Goal: Task Accomplishment & Management: Complete application form

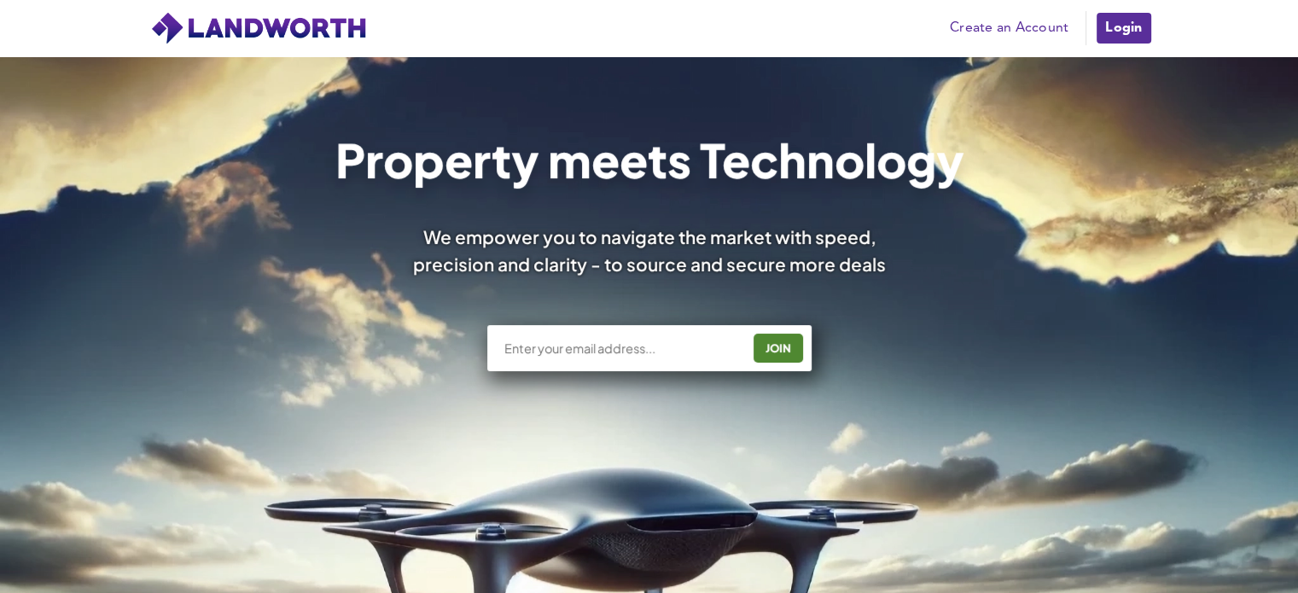
click at [579, 351] on input "text" at bounding box center [621, 348] width 238 height 17
type input "[EMAIL_ADDRESS][DOMAIN_NAME]"
click at [775, 347] on div "JOIN" at bounding box center [777, 347] width 39 height 27
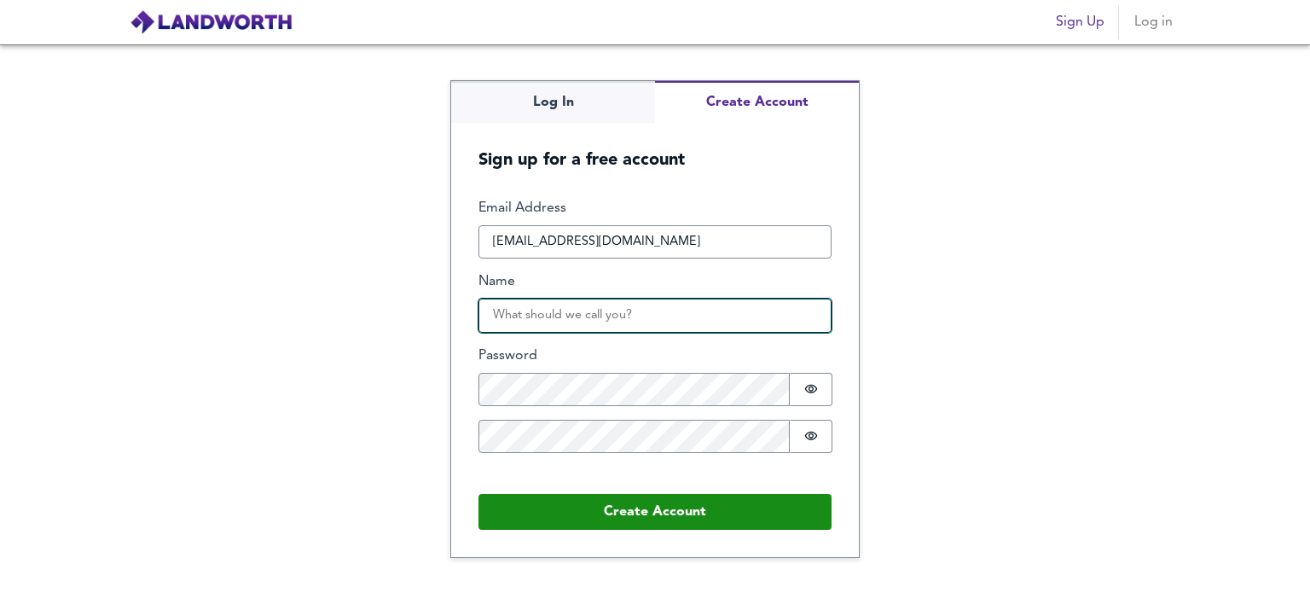
click at [590, 319] on input "Name" at bounding box center [655, 316] width 353 height 34
type input "[PERSON_NAME]"
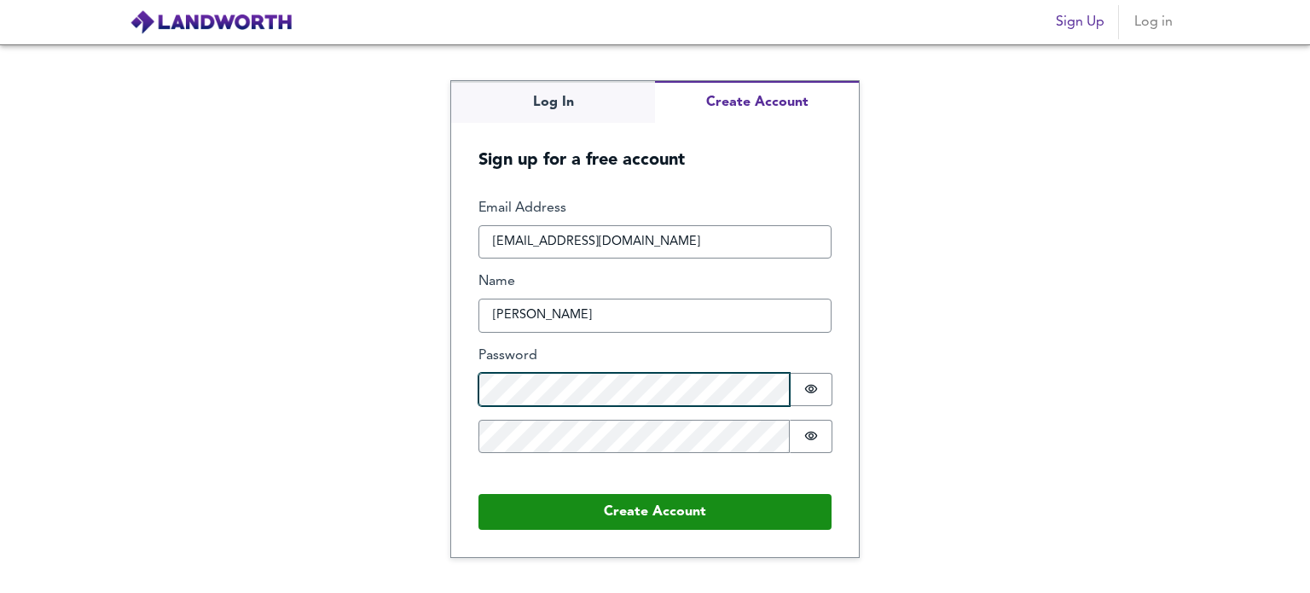
click at [368, 389] on div "Log In Create Account Sign up for a free account Email Address [EMAIL_ADDRESS][…" at bounding box center [655, 318] width 1310 height 549
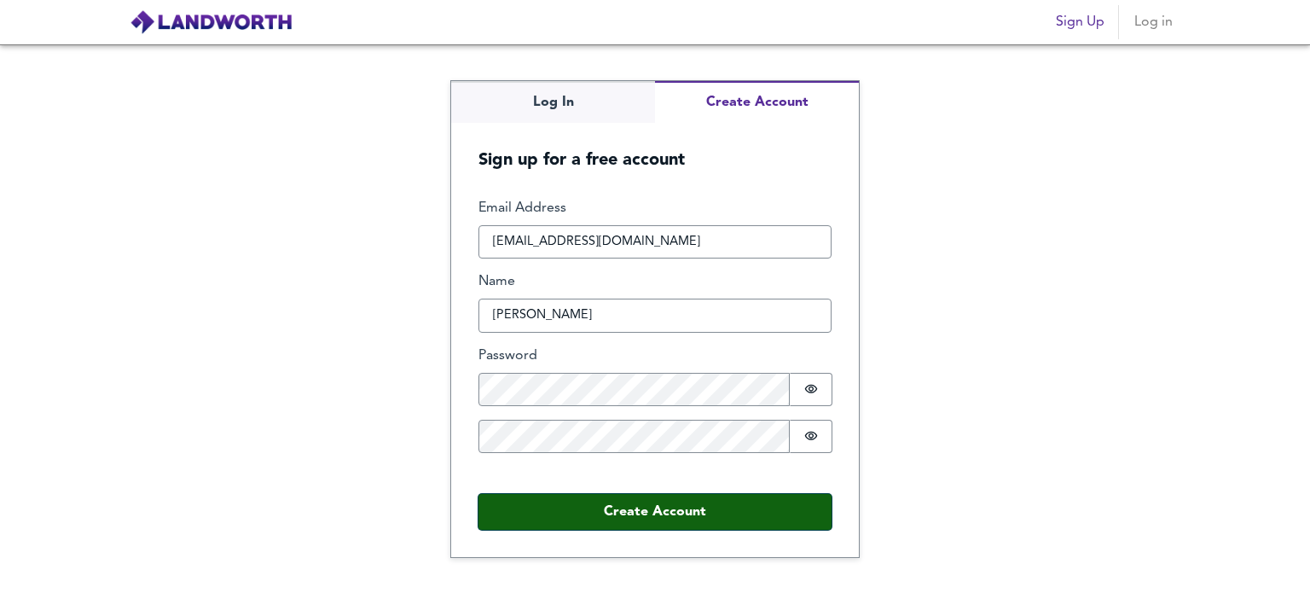
click at [634, 511] on button "Create Account" at bounding box center [655, 512] width 353 height 36
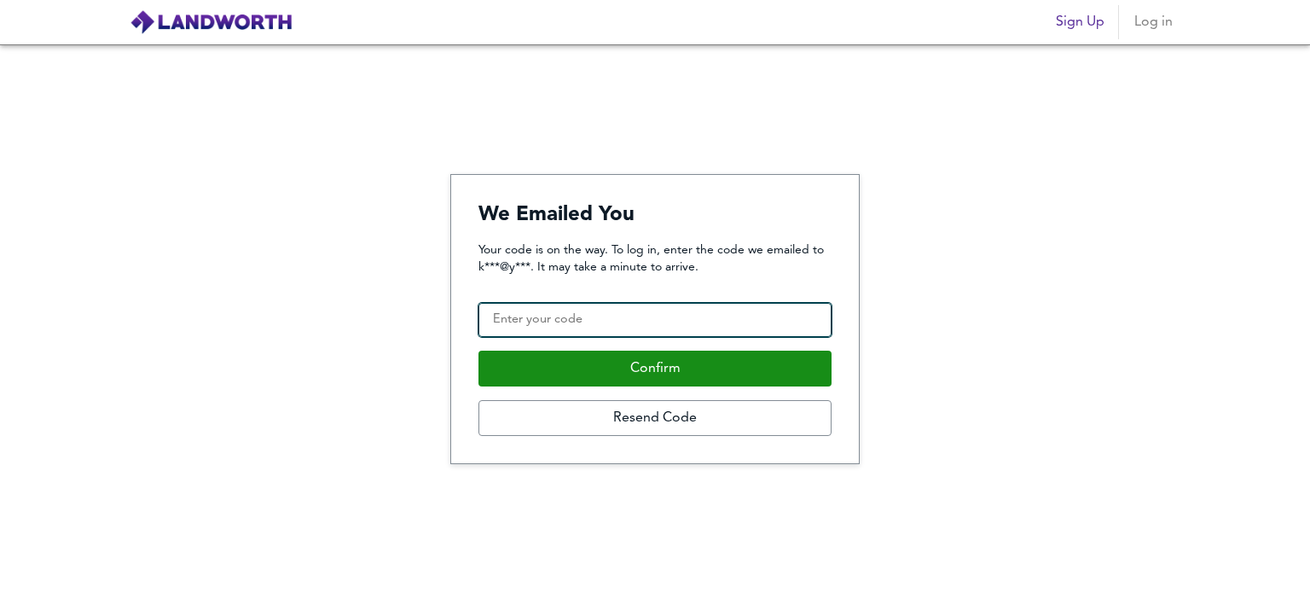
click at [511, 322] on input "Confirmation Code" at bounding box center [655, 320] width 353 height 34
paste input "476857"
type input "476857"
click at [479, 351] on button "Confirm" at bounding box center [655, 369] width 353 height 36
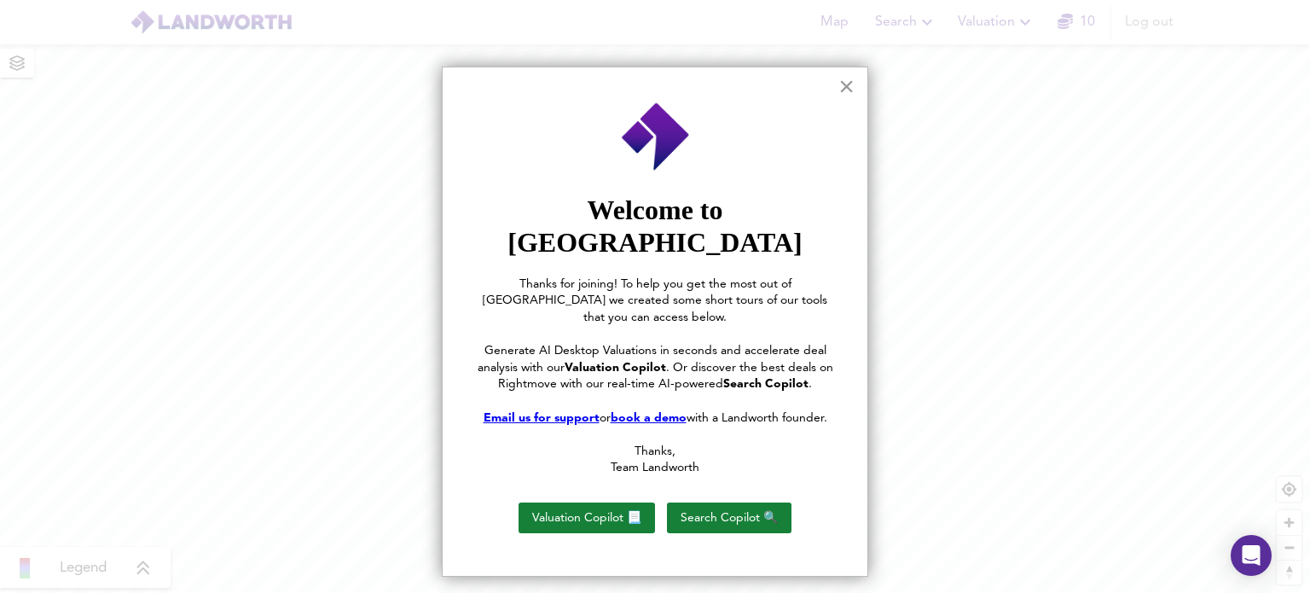
click at [840, 87] on button "×" at bounding box center [847, 86] width 16 height 27
